Goal: Check status

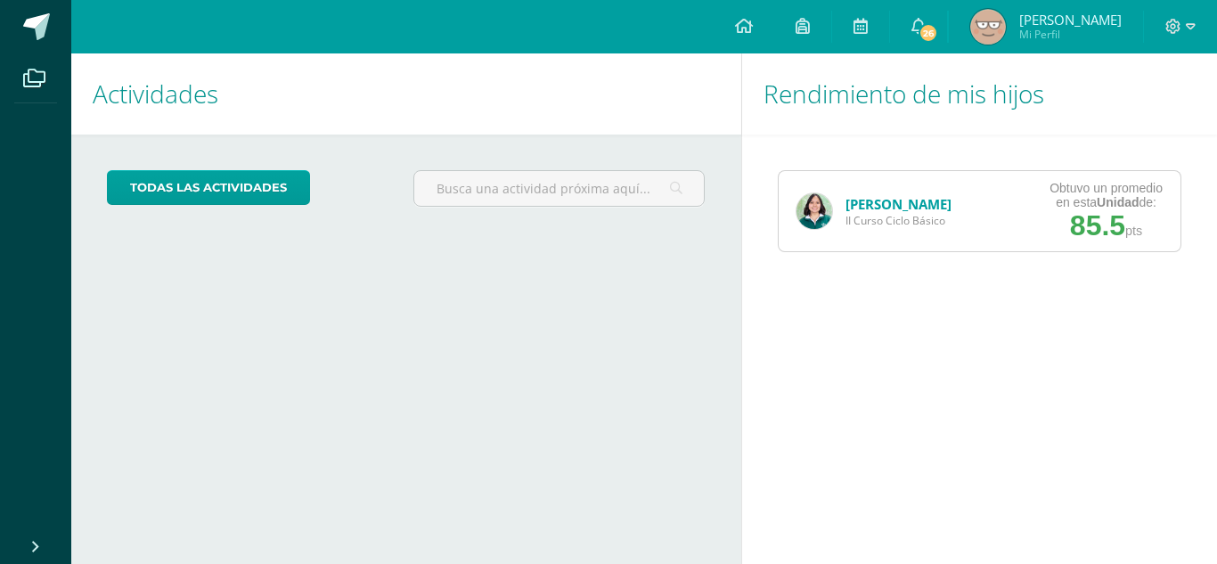
click at [921, 221] on span "II Curso Ciclo Básico" at bounding box center [899, 220] width 106 height 15
click at [875, 205] on link "[PERSON_NAME]" at bounding box center [899, 204] width 106 height 18
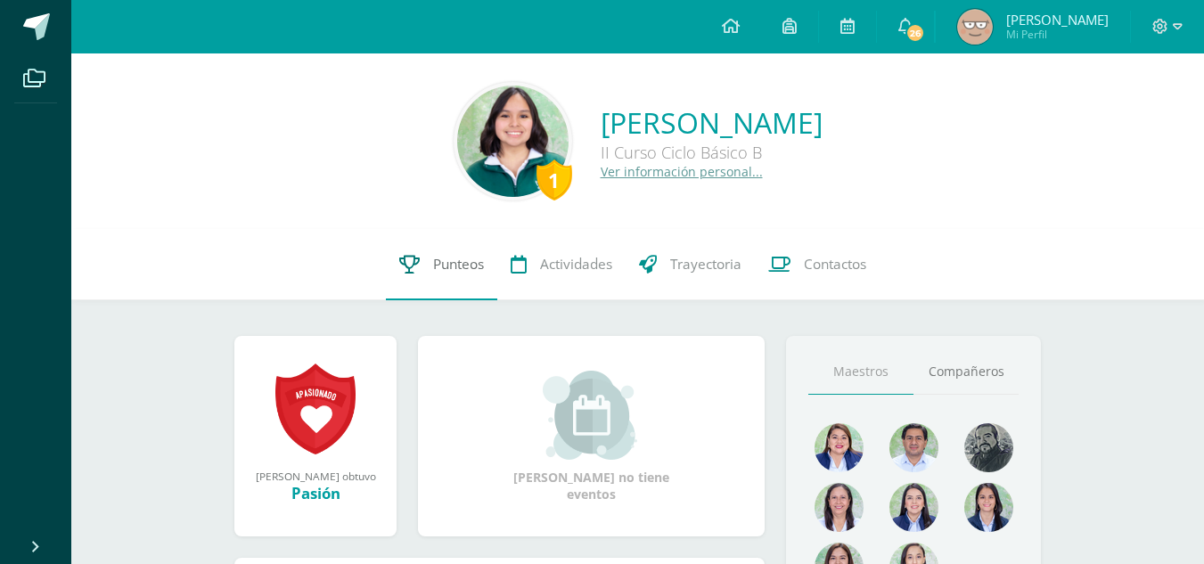
click at [456, 258] on span "Punteos" at bounding box center [458, 264] width 51 height 19
click at [426, 258] on link "Punteos" at bounding box center [441, 264] width 111 height 71
click at [435, 260] on span "Punteos" at bounding box center [458, 264] width 51 height 19
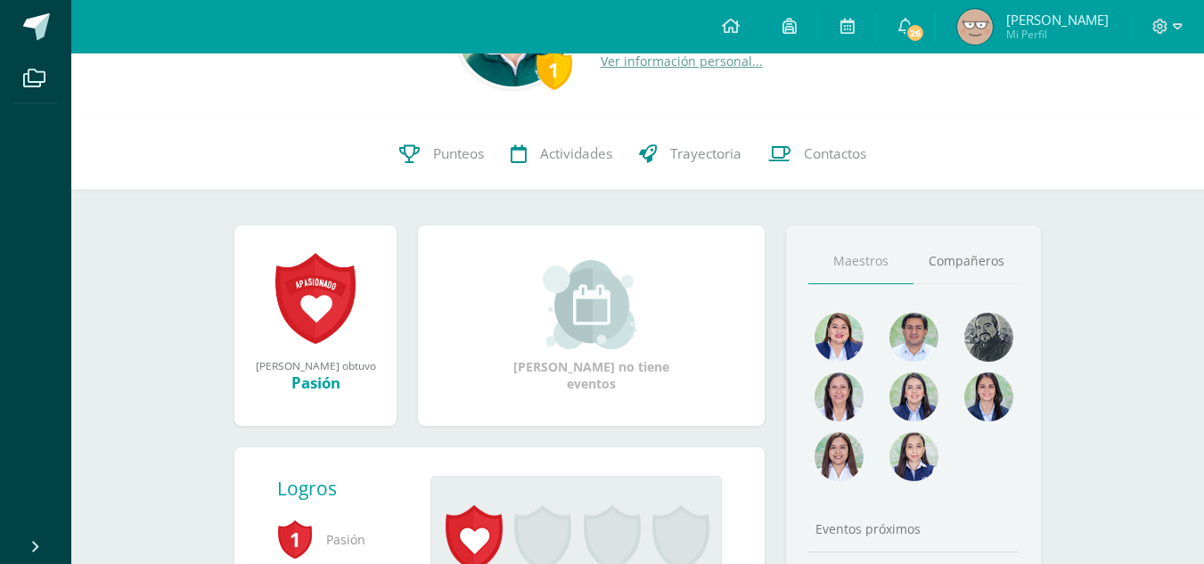
scroll to position [110, 0]
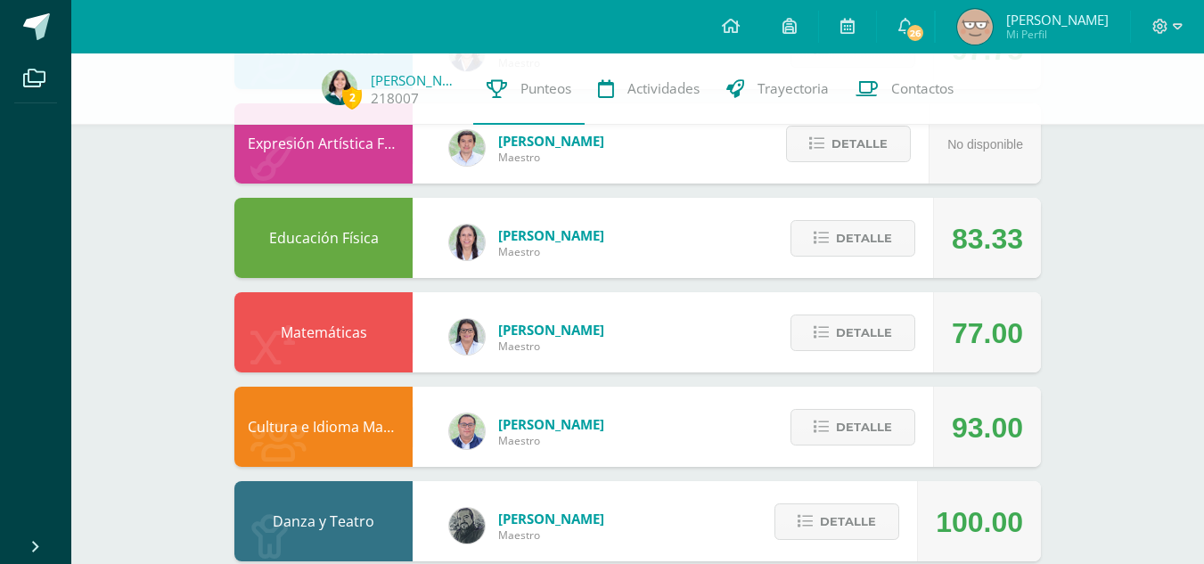
scroll to position [1155, 0]
